Goal: Information Seeking & Learning: Find specific fact

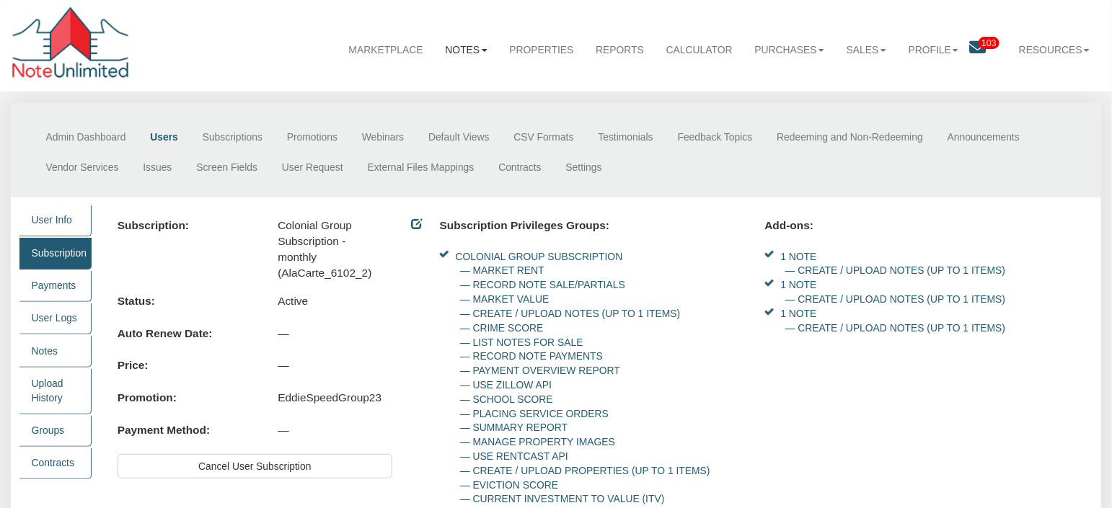
click at [458, 52] on link "Notes" at bounding box center [466, 50] width 64 height 37
click at [399, 84] on link "Dashboard" at bounding box center [433, 82] width 128 height 19
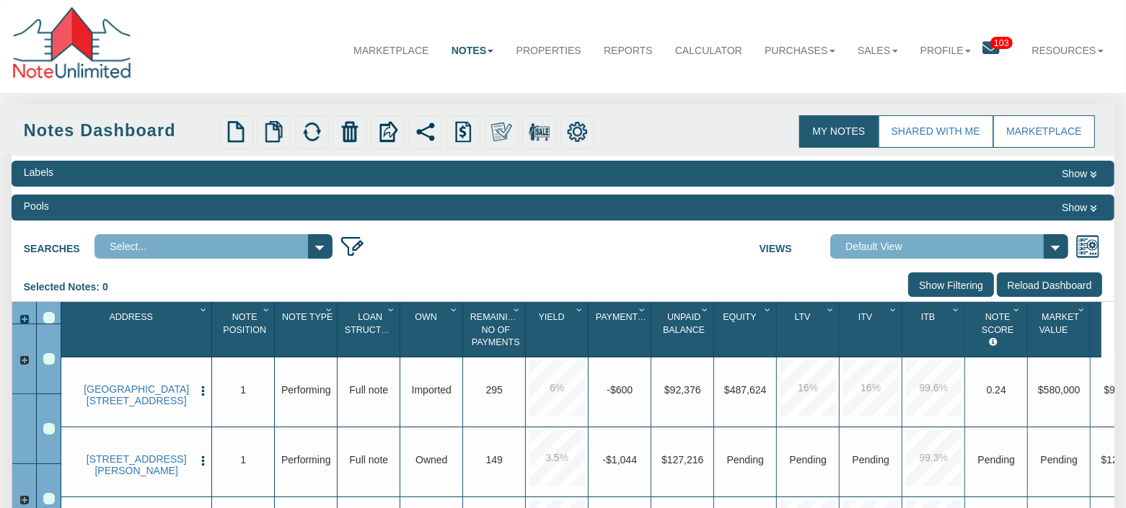
select select "3"
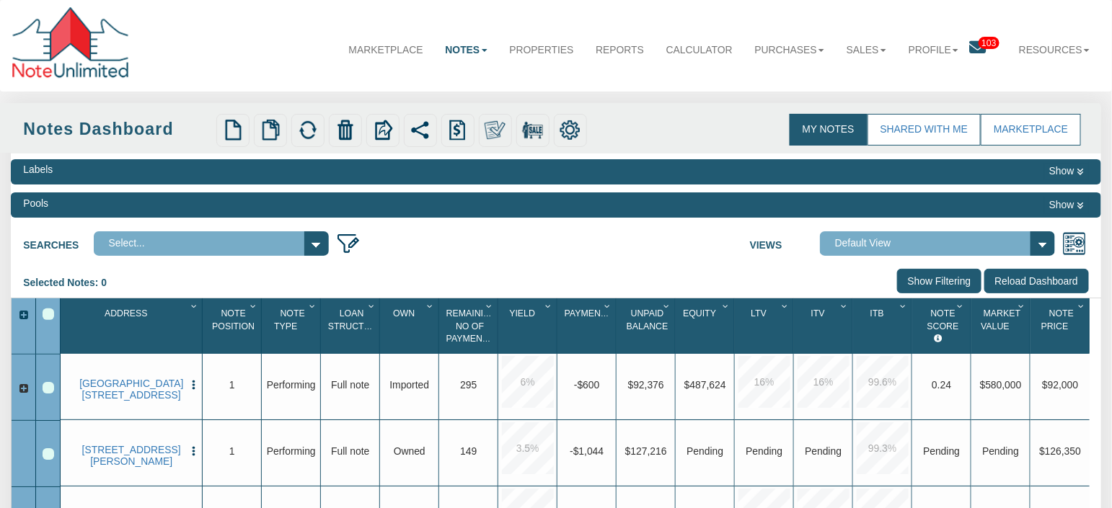
scroll to position [216, 0]
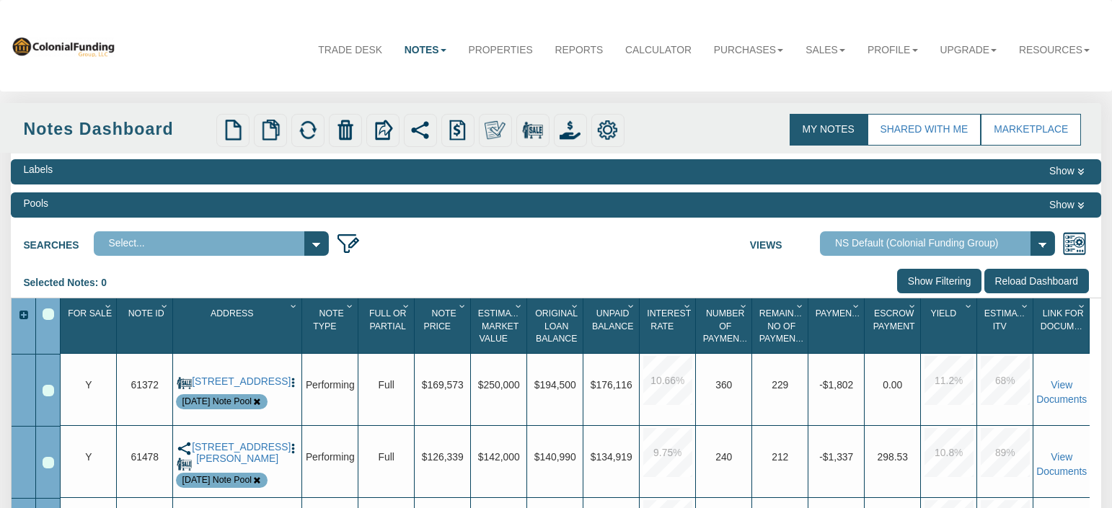
select select
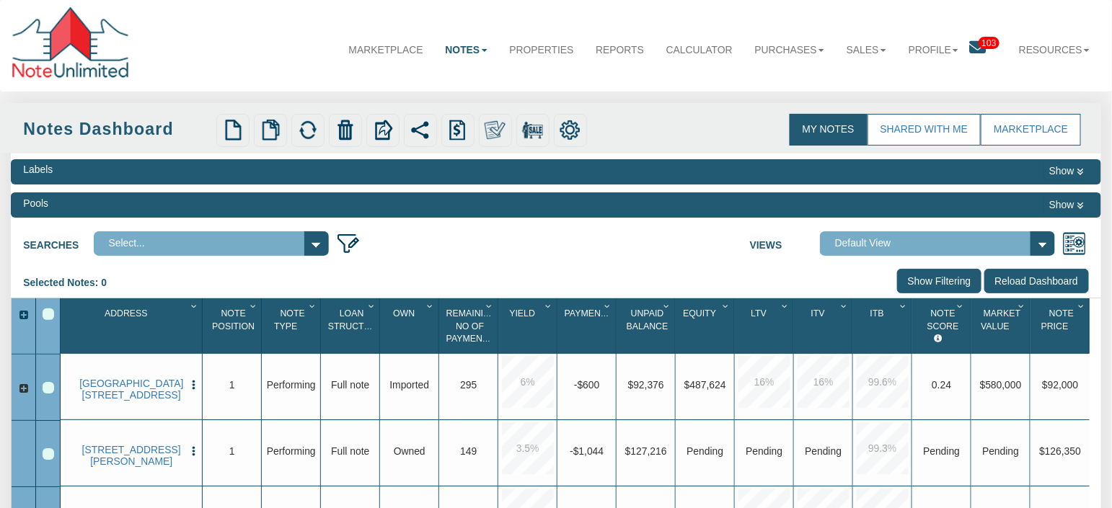
click at [126, 317] on span "Address" at bounding box center [126, 314] width 43 height 10
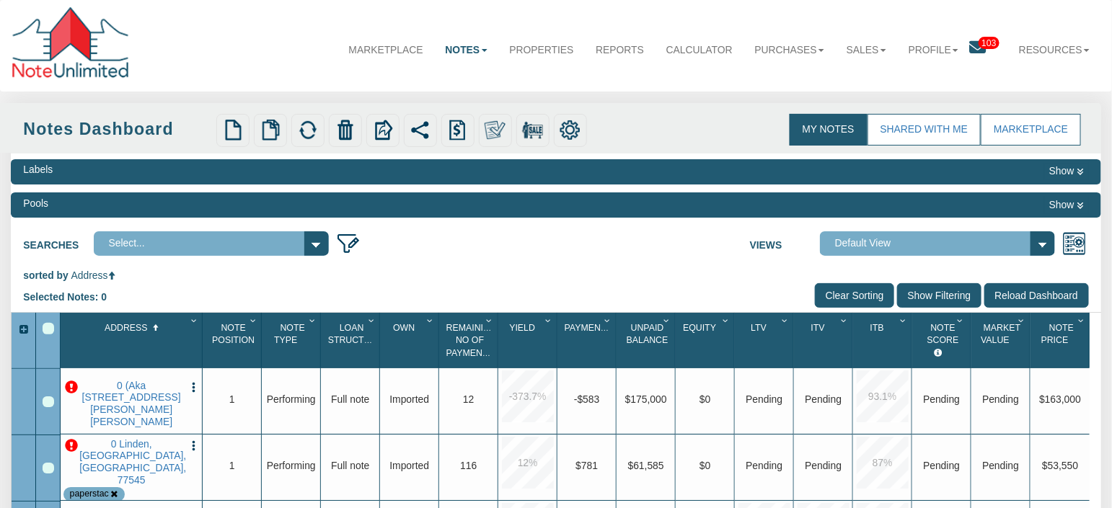
drag, startPoint x: 925, startPoint y: 296, endPoint x: 823, endPoint y: 296, distance: 102.4
click at [927, 296] on input "Show Filtering" at bounding box center [939, 295] width 84 height 25
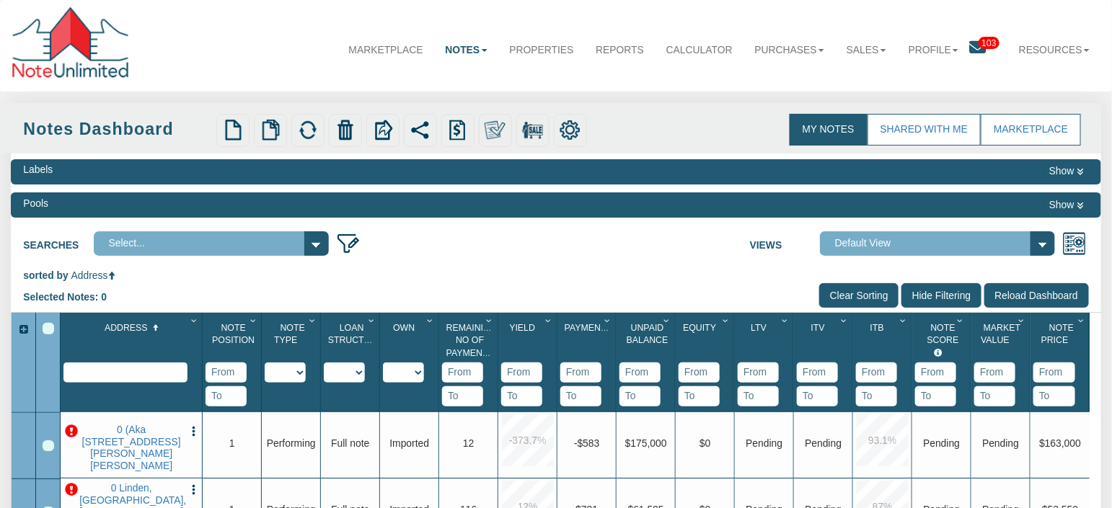
type input "Hide Filtering"
click at [131, 372] on input "text" at bounding box center [125, 373] width 124 height 20
type input "0000 [GEOGRAPHIC_DATA]"
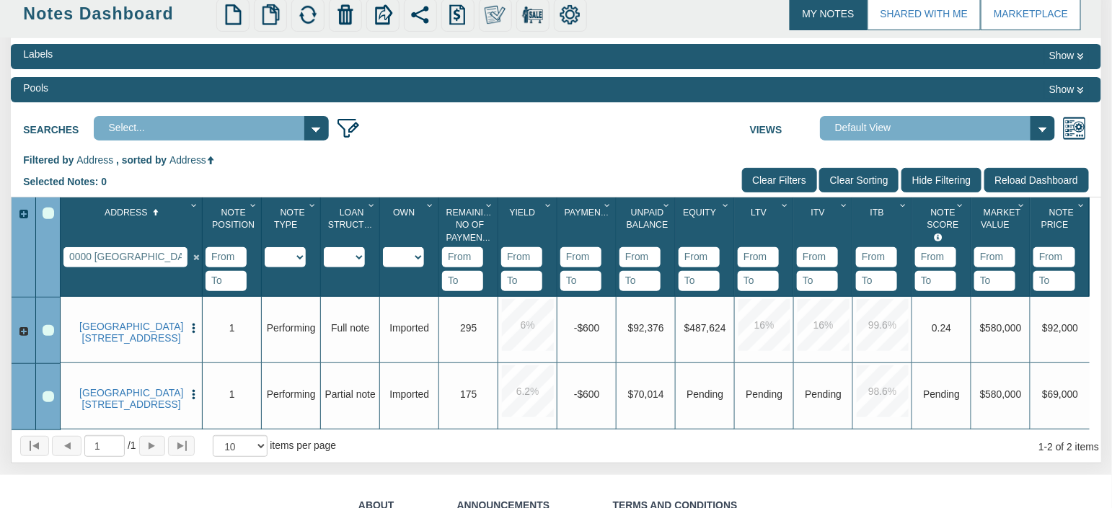
scroll to position [121, 0]
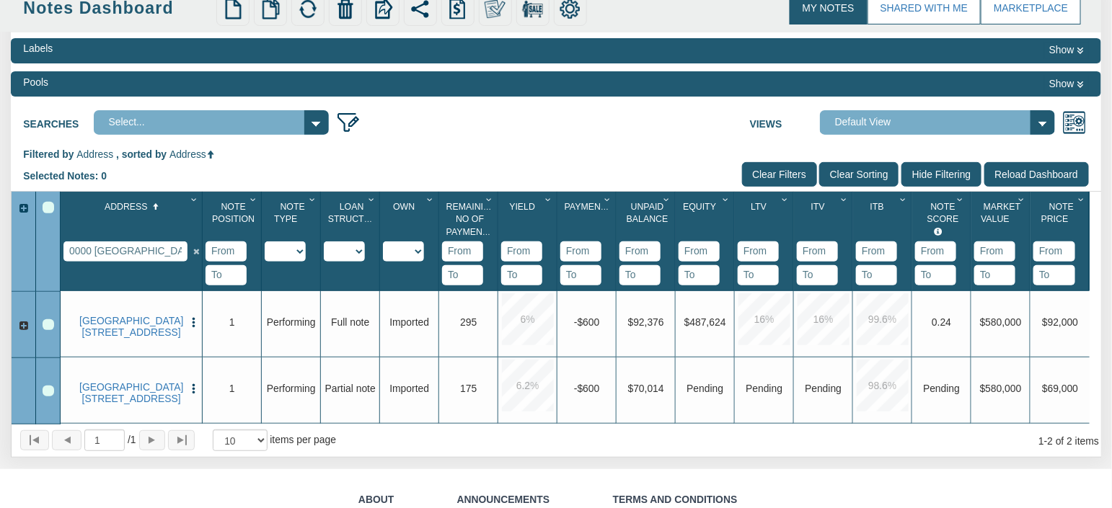
click at [24, 327] on icon at bounding box center [24, 326] width 12 height 12
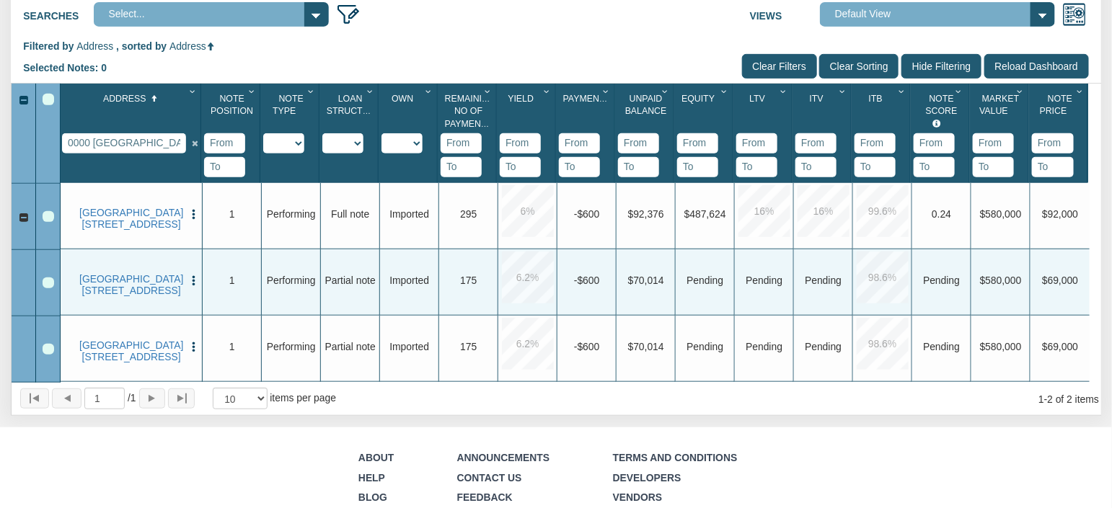
scroll to position [0, 0]
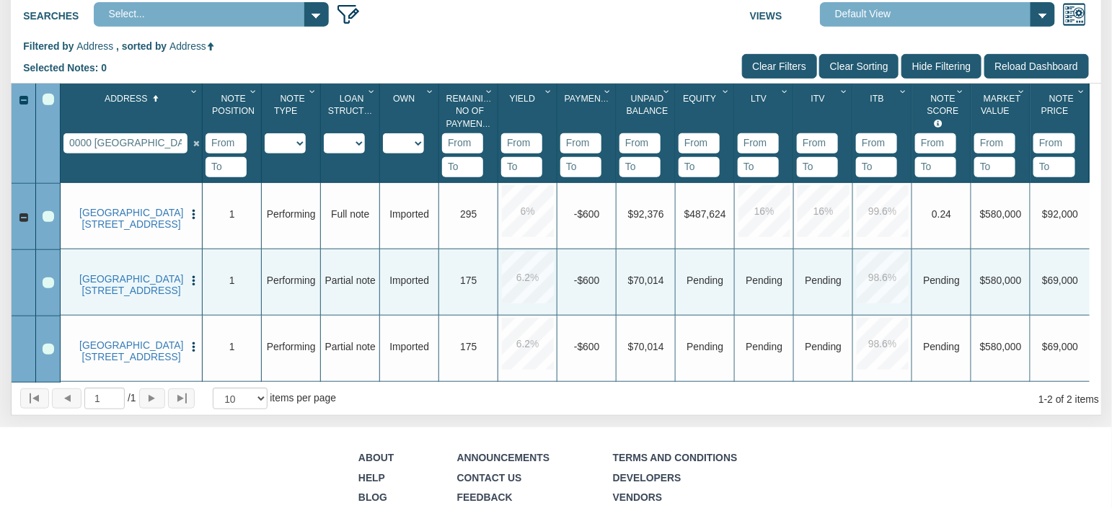
click at [22, 220] on icon at bounding box center [24, 218] width 12 height 12
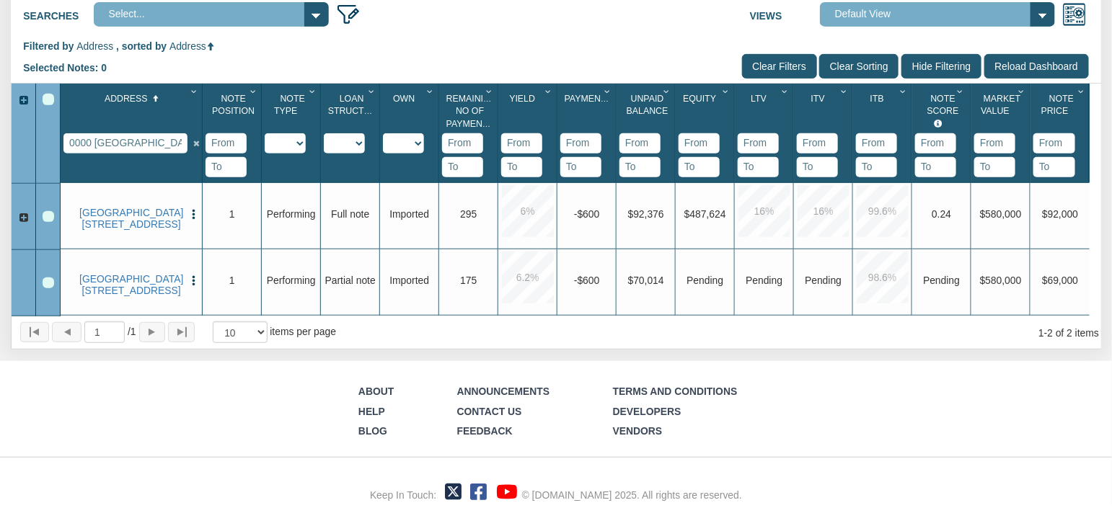
click at [26, 219] on icon at bounding box center [24, 218] width 12 height 12
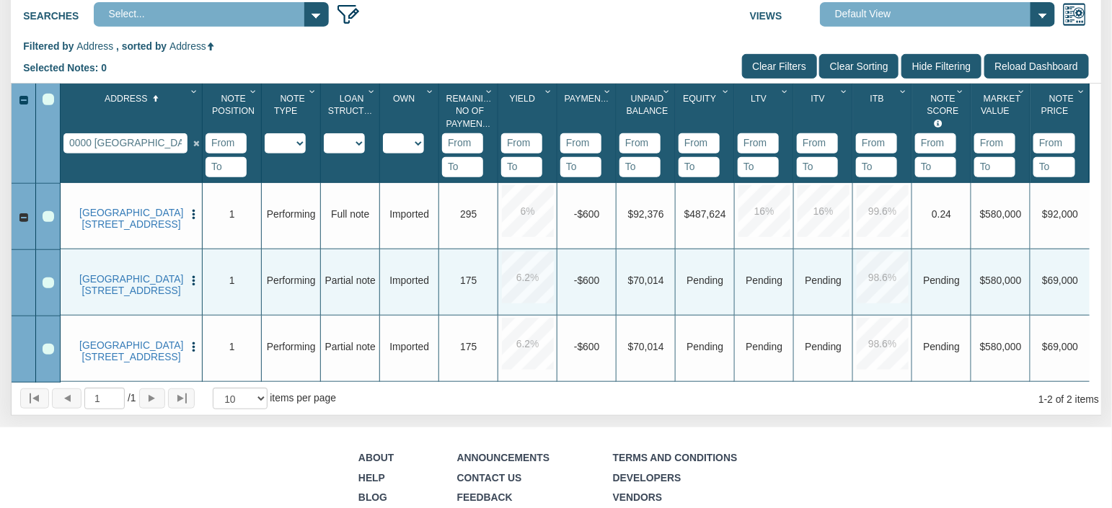
click at [19, 221] on icon at bounding box center [24, 218] width 12 height 12
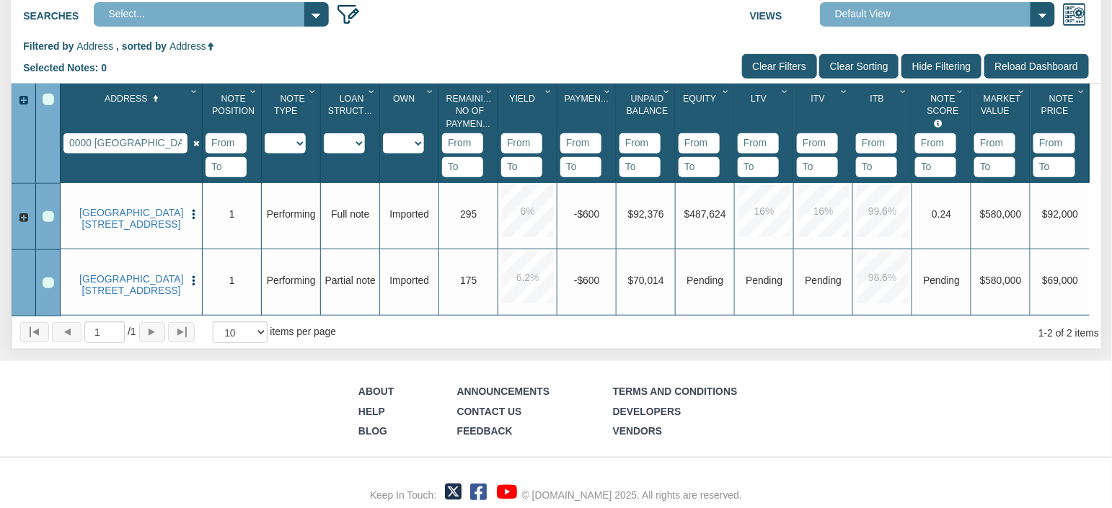
click at [195, 148] on icon at bounding box center [196, 155] width 12 height 46
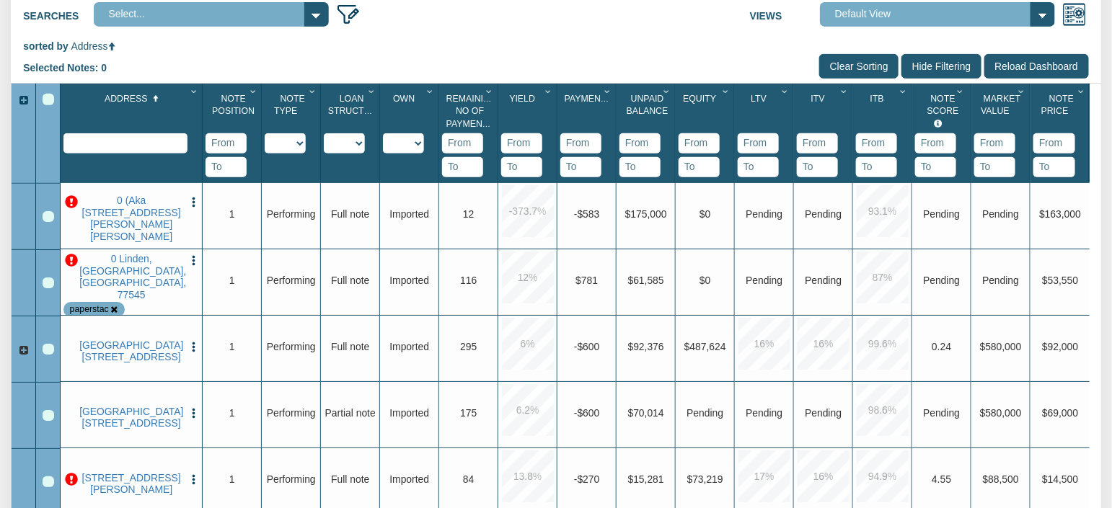
click at [214, 444] on div "Upgrade 1" at bounding box center [232, 415] width 59 height 66
click at [20, 102] on div at bounding box center [24, 101] width 24 height 14
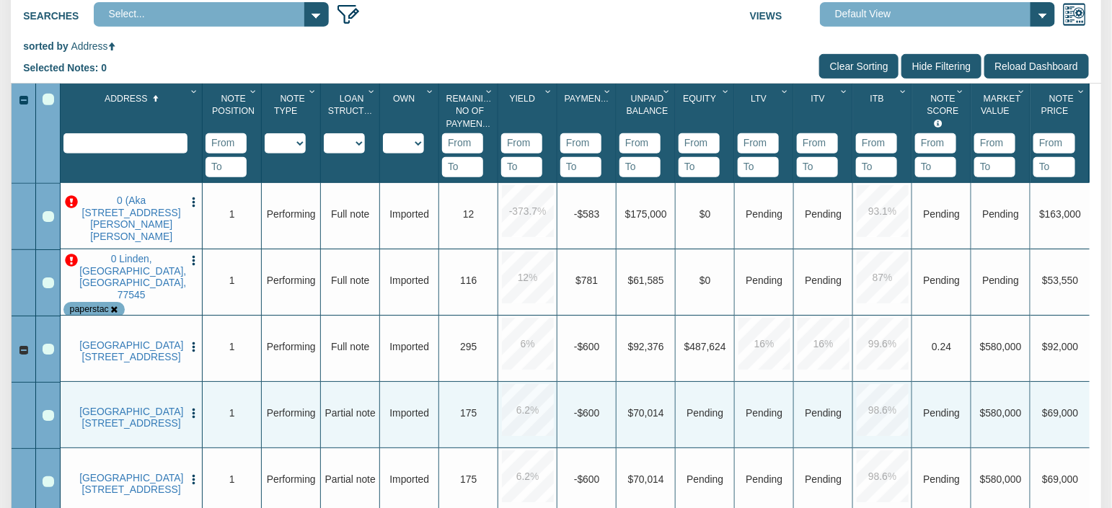
click at [22, 105] on div at bounding box center [24, 101] width 24 height 14
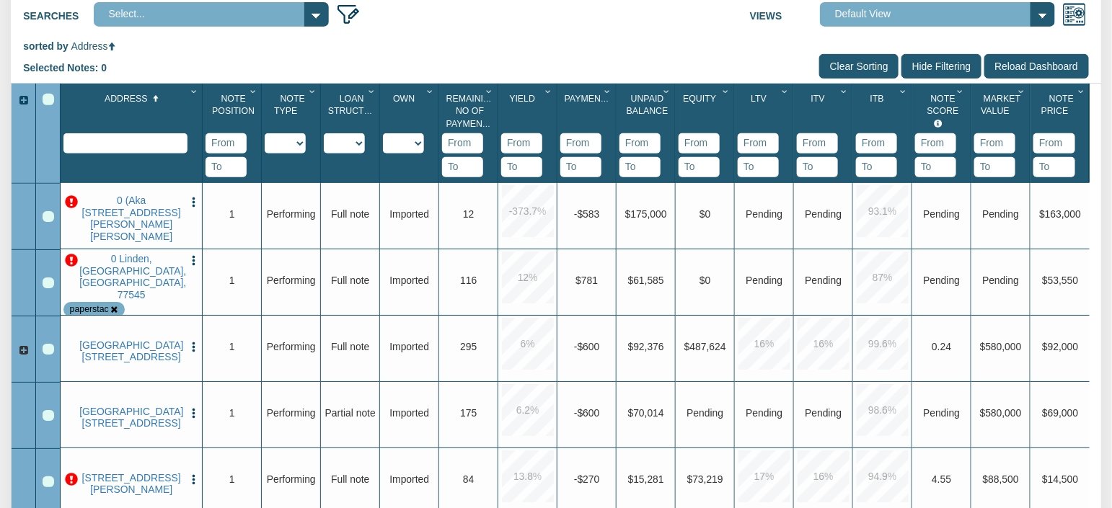
click at [119, 141] on input "text" at bounding box center [125, 143] width 124 height 20
click at [528, 63] on div "sorted by Address Selected Notes: 0 Clear Filters Clear Sorting Hide Filtering …" at bounding box center [556, 61] width 1090 height 43
drag, startPoint x: 81, startPoint y: 343, endPoint x: 181, endPoint y: 363, distance: 102.3
click at [181, 363] on div "[GEOGRAPHIC_DATA][STREET_ADDRESS] Edit Update Info Delete Partial/Pledge Analys…" at bounding box center [131, 351] width 136 height 66
drag, startPoint x: 53, startPoint y: 63, endPoint x: 242, endPoint y: 70, distance: 189.1
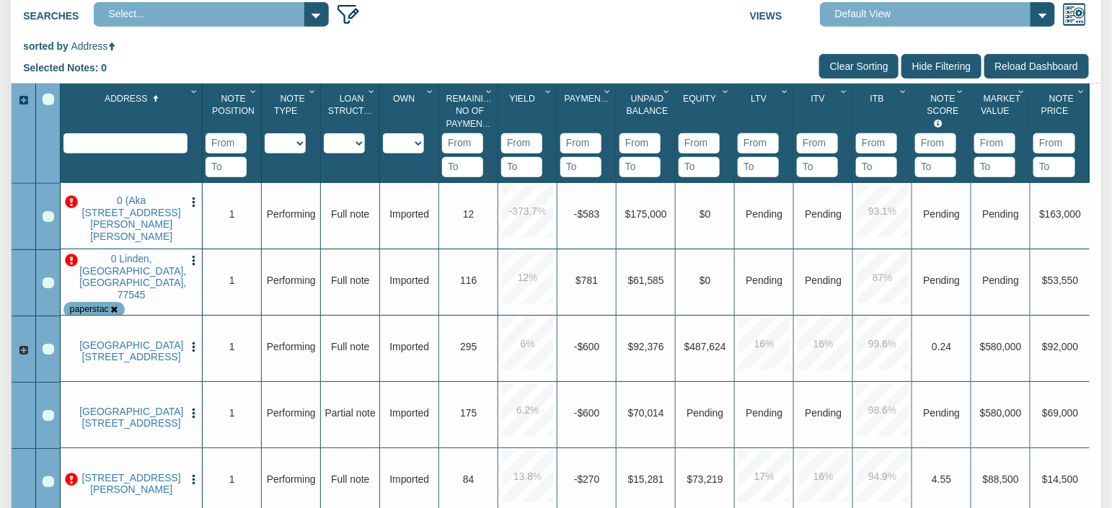
click at [242, 70] on div "sorted by Address Selected Notes: 0 Clear Filters Clear Sorting Hide Filtering …" at bounding box center [556, 61] width 1090 height 43
